Goal: Check status: Check status

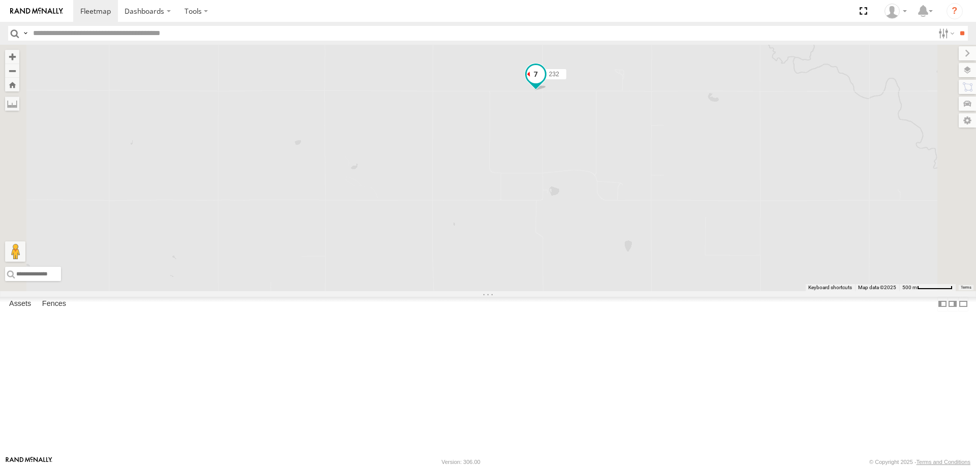
click at [545, 83] on span at bounding box center [535, 74] width 18 height 18
click at [493, 79] on label at bounding box center [484, 75] width 18 height 7
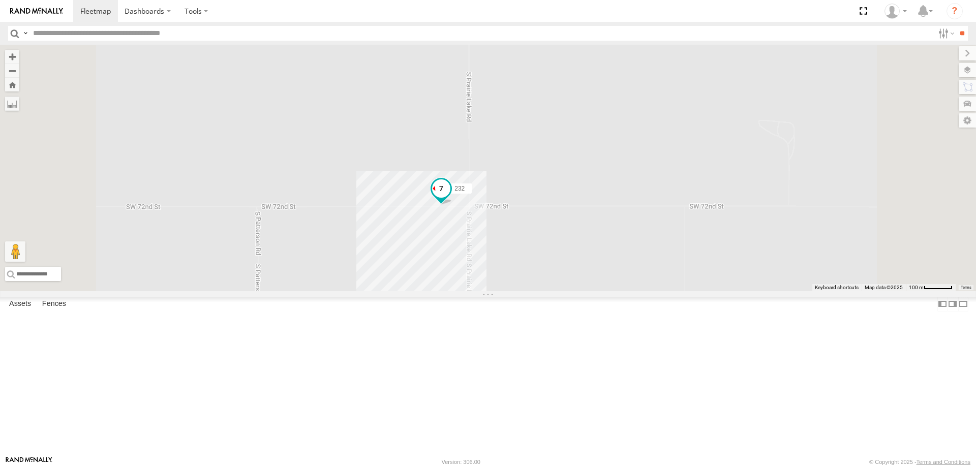
click at [450, 198] on span at bounding box center [441, 188] width 18 height 18
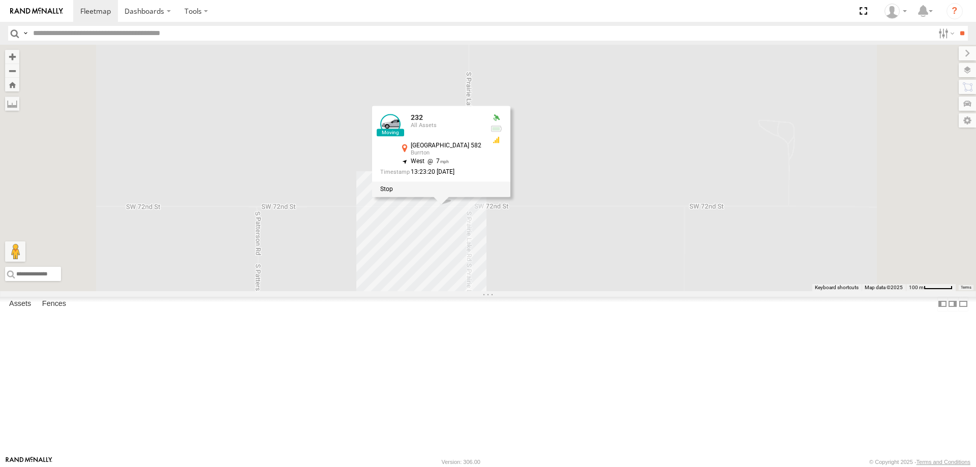
click at [510, 197] on div at bounding box center [441, 189] width 138 height 15
click at [0, 0] on div "232" at bounding box center [0, 0] width 0 height 0
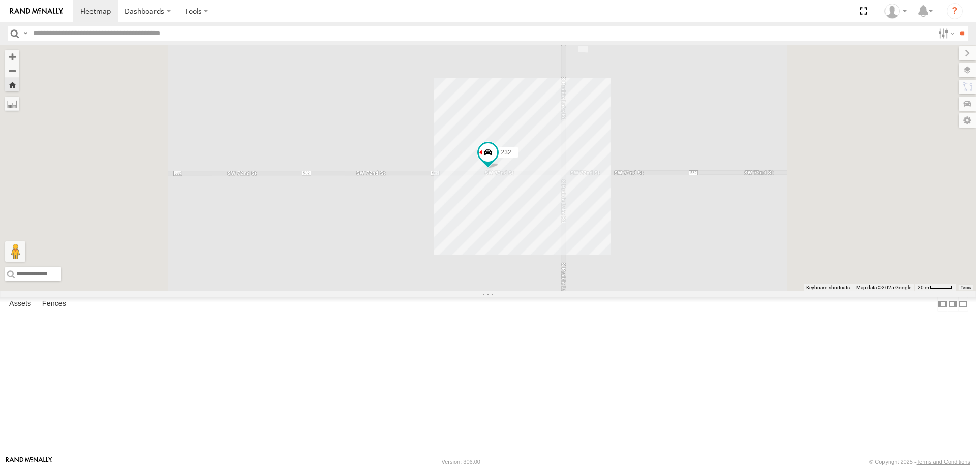
click at [0, 0] on span at bounding box center [0, 0] width 0 height 0
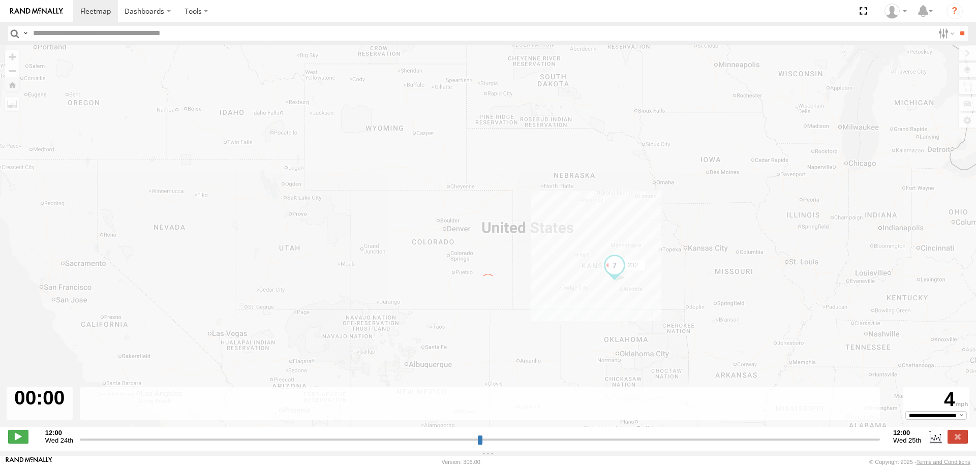
type input "**********"
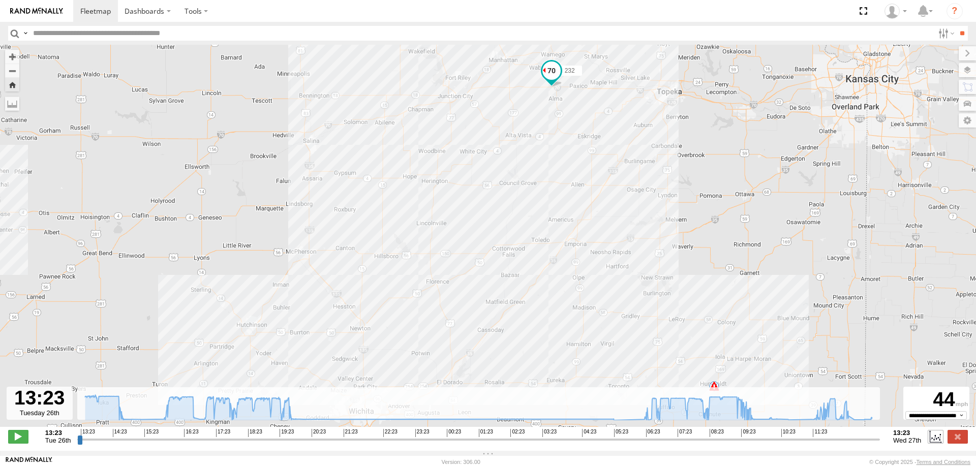
click at [939, 443] on label at bounding box center [934, 436] width 15 height 13
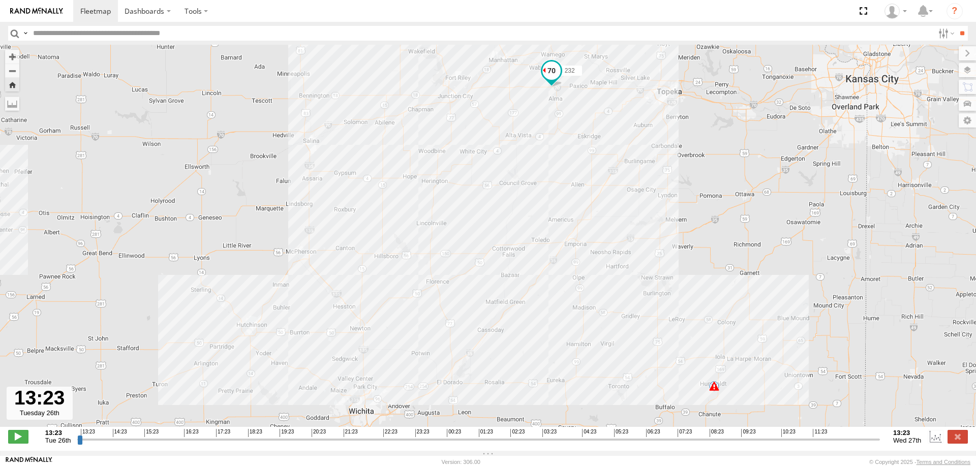
click at [714, 389] on span at bounding box center [714, 386] width 10 height 10
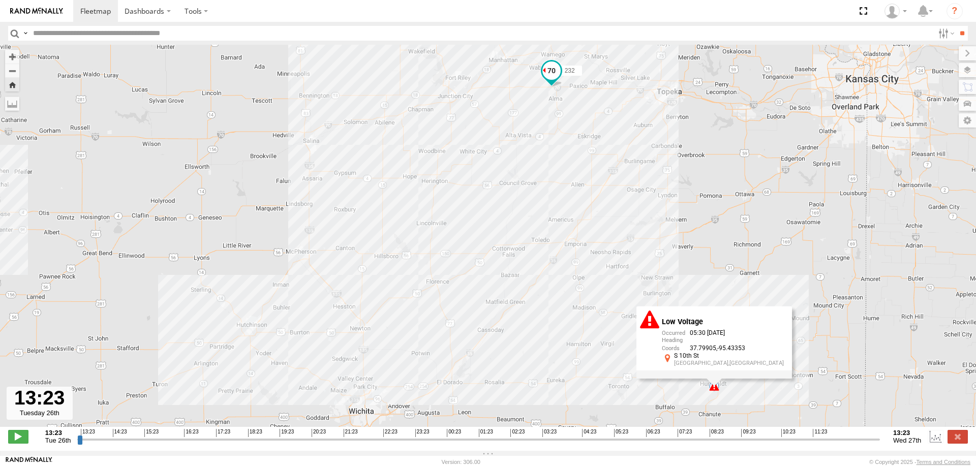
click at [673, 404] on div "232 20:32 Tue 05:30 Wed Low Voltage 05:30 08/27/2025 37.79905 -95.43353 S 10th …" at bounding box center [488, 241] width 976 height 393
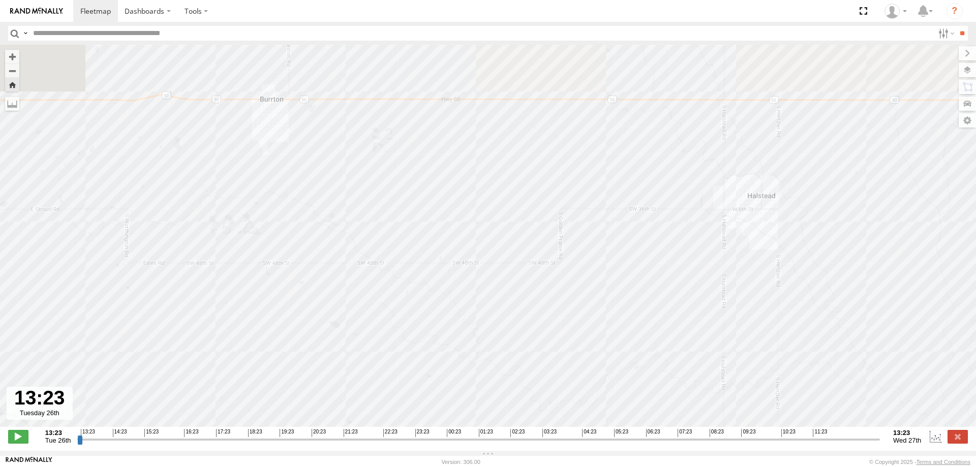
drag, startPoint x: 304, startPoint y: 220, endPoint x: 320, endPoint y: 294, distance: 75.7
click at [319, 294] on div "232 20:32 Tue 05:30 Wed" at bounding box center [488, 241] width 976 height 393
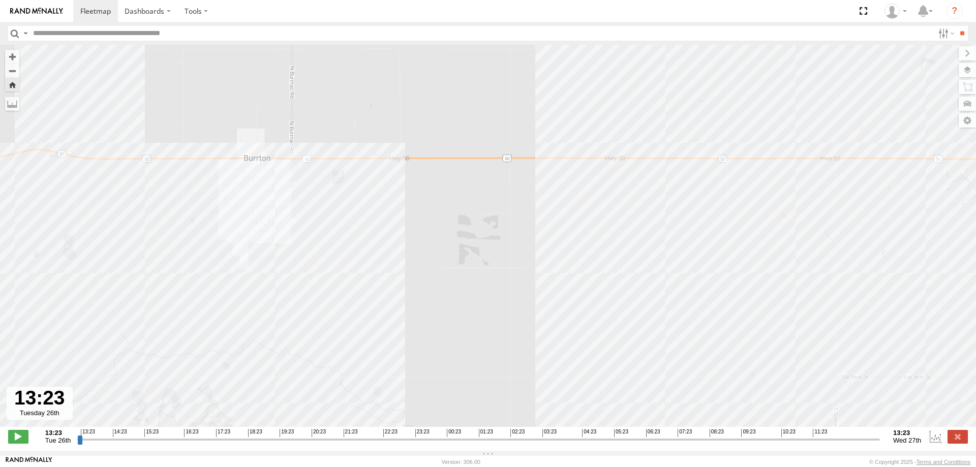
drag, startPoint x: 201, startPoint y: 302, endPoint x: 241, endPoint y: 200, distance: 109.7
click at [241, 208] on div "232 20:32 Tue 05:30 Wed" at bounding box center [488, 241] width 976 height 393
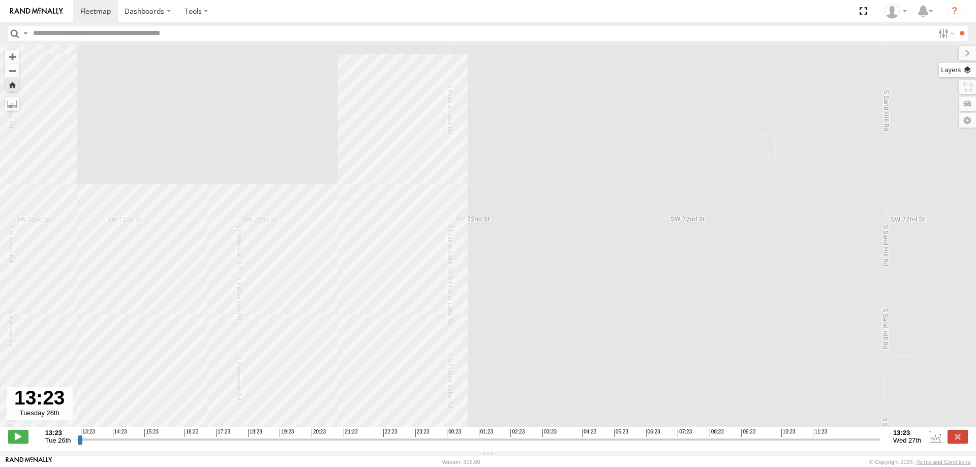
click at [963, 70] on label at bounding box center [957, 70] width 37 height 14
click at [939, 73] on label at bounding box center [957, 70] width 37 height 14
click at [939, 70] on label at bounding box center [957, 70] width 37 height 14
click at [939, 71] on label at bounding box center [957, 70] width 37 height 14
click at [0, 0] on span "Basemaps" at bounding box center [0, 0] width 0 height 0
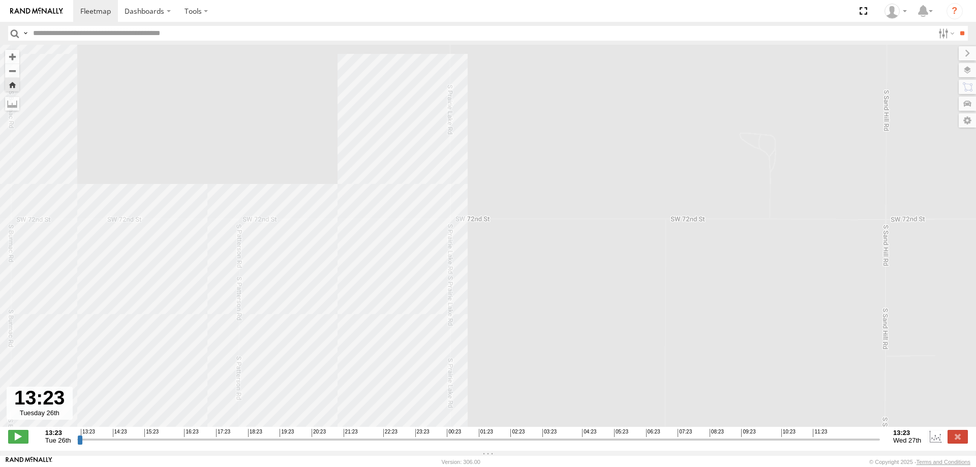
click at [0, 0] on span "Satellite + Roadmap" at bounding box center [0, 0] width 0 height 0
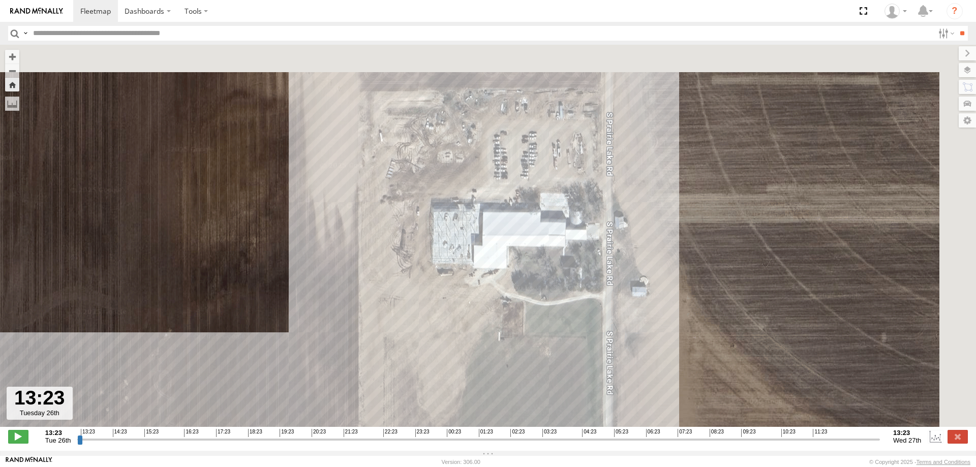
drag, startPoint x: 543, startPoint y: 241, endPoint x: 459, endPoint y: 319, distance: 114.7
click at [459, 319] on div "232 20:32 Tue 05:30 Wed" at bounding box center [488, 241] width 976 height 393
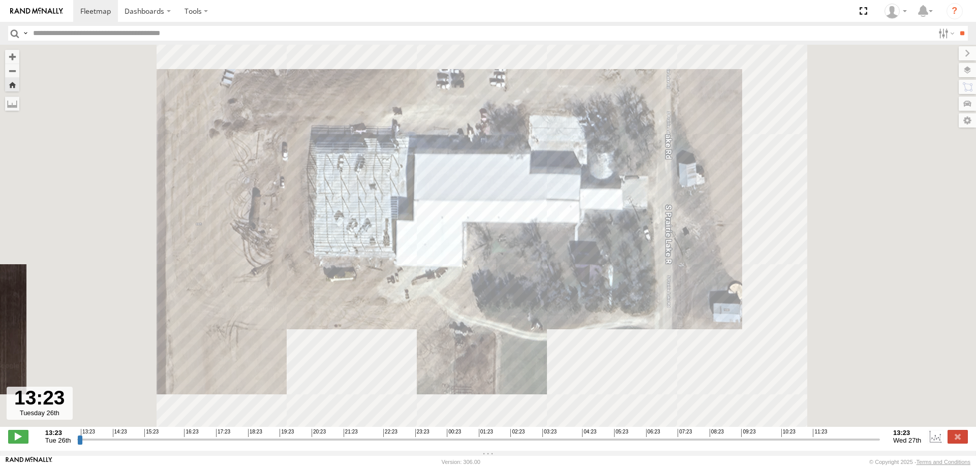
drag, startPoint x: 451, startPoint y: 207, endPoint x: 405, endPoint y: 363, distance: 162.2
click at [406, 362] on div "232 20:32 Tue 05:30 Wed" at bounding box center [488, 241] width 976 height 393
